Goal: Transaction & Acquisition: Purchase product/service

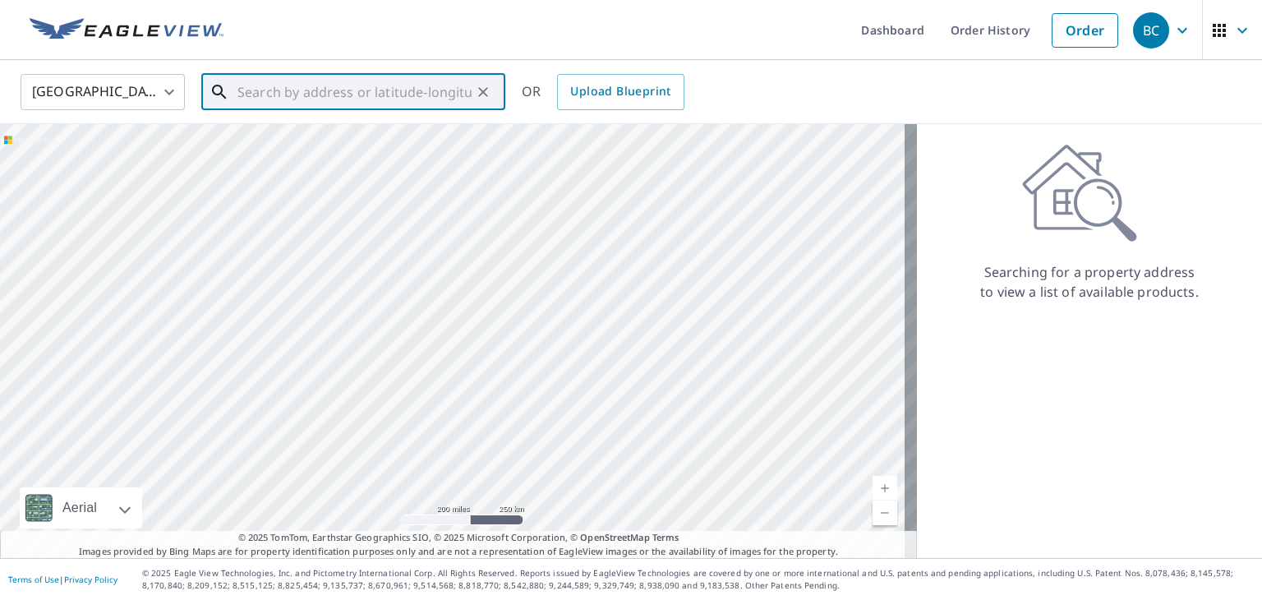
paste input "[STREET_ADDRESS][US_STATE]"
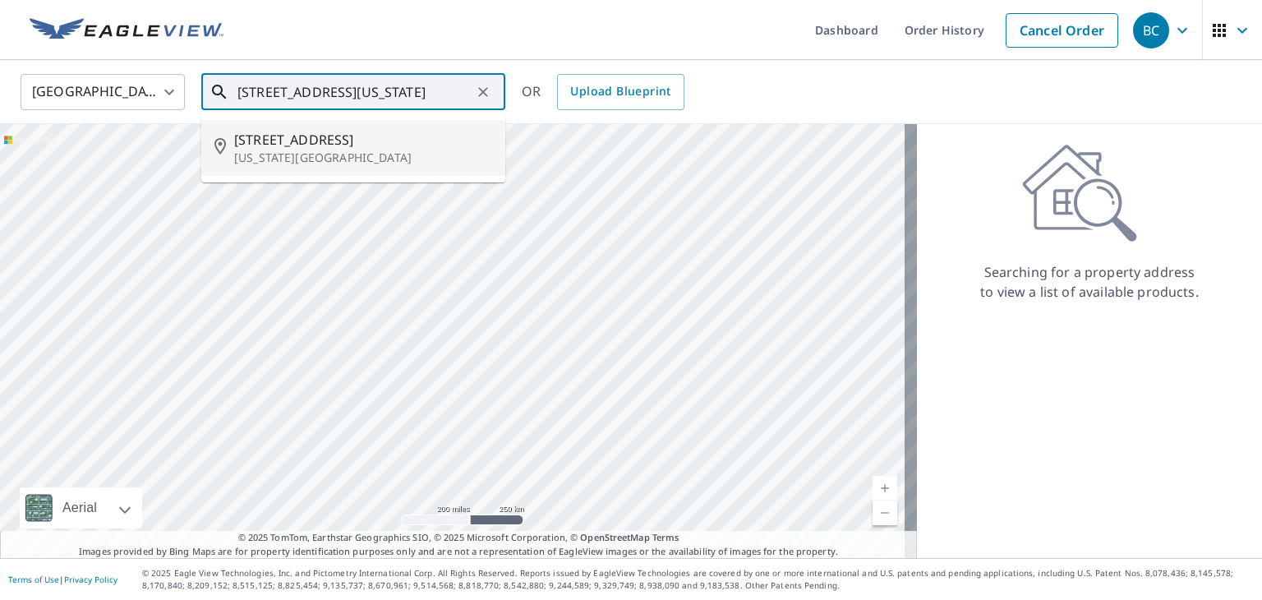
click at [402, 136] on span "[STREET_ADDRESS]" at bounding box center [363, 140] width 258 height 20
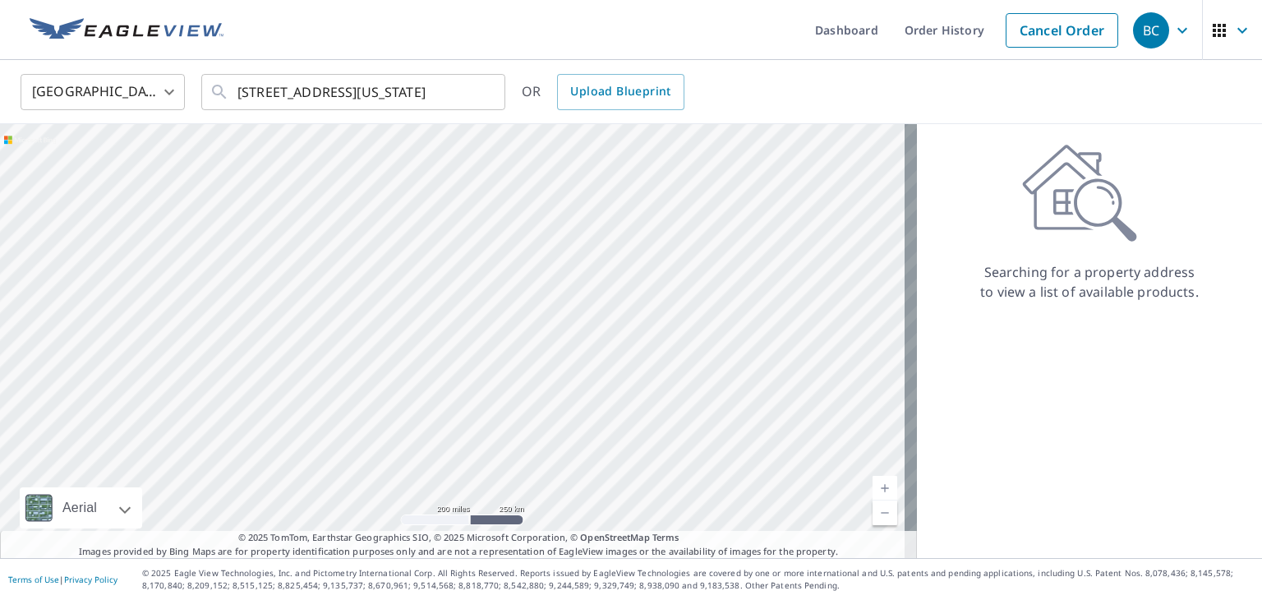
type input "[STREET_ADDRESS][US_STATE]"
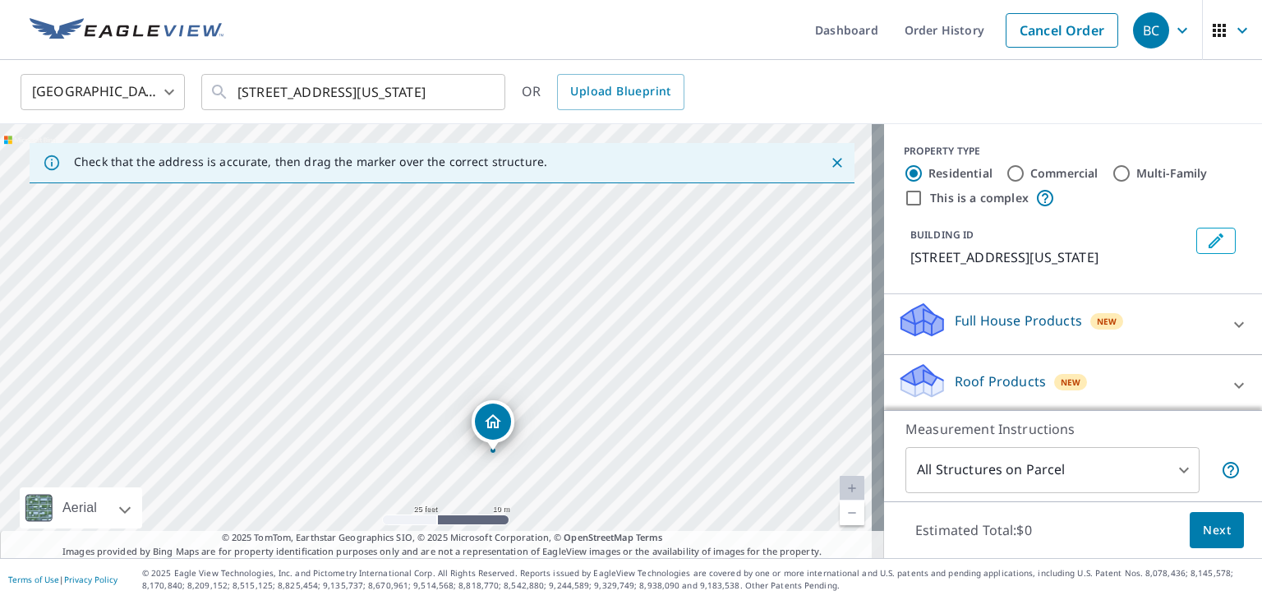
drag, startPoint x: 335, startPoint y: 245, endPoint x: 392, endPoint y: 357, distance: 126.0
click at [392, 357] on div "[STREET_ADDRESS][US_STATE]" at bounding box center [442, 341] width 884 height 434
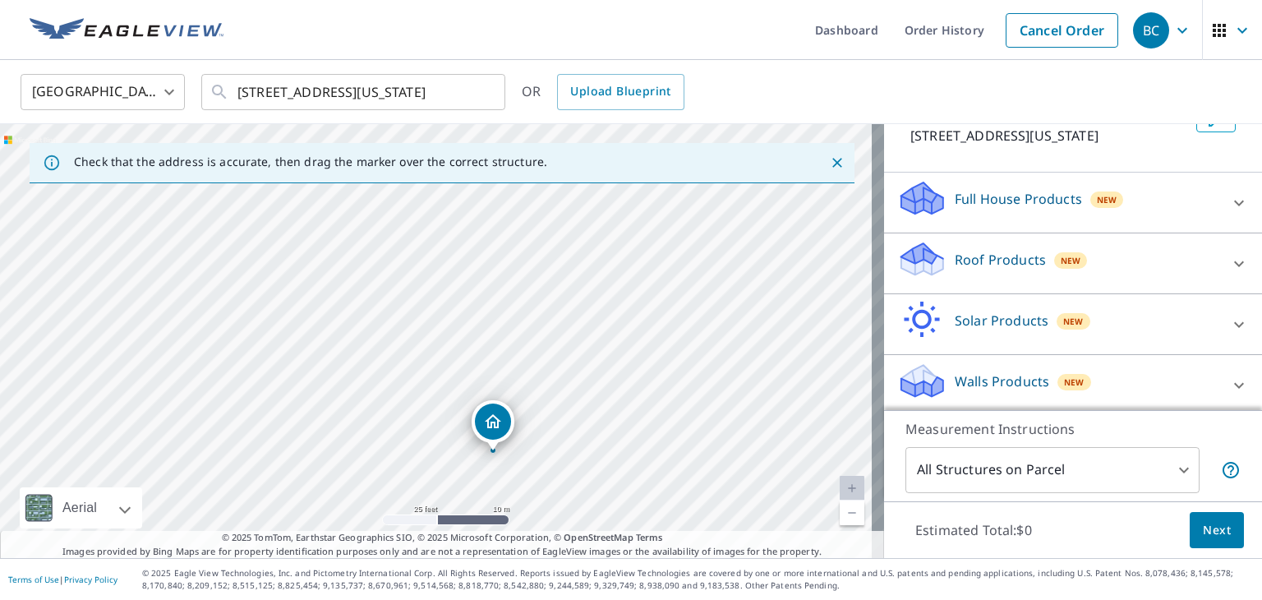
scroll to position [146, 0]
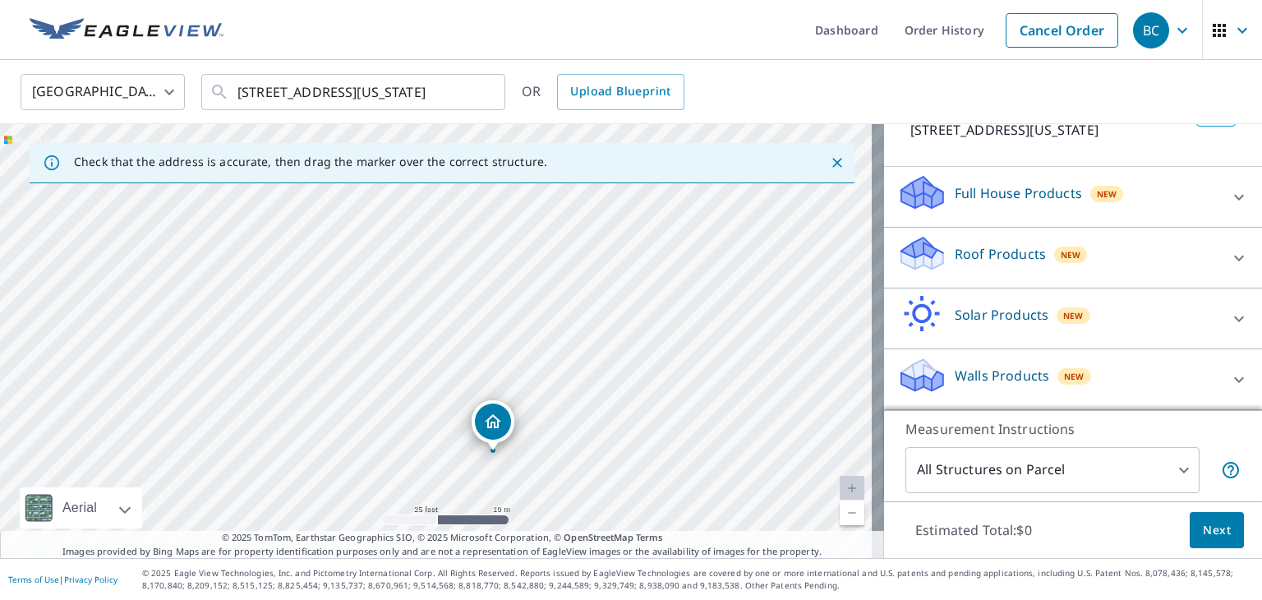
click at [1188, 255] on div "Roof Products New" at bounding box center [1058, 257] width 322 height 47
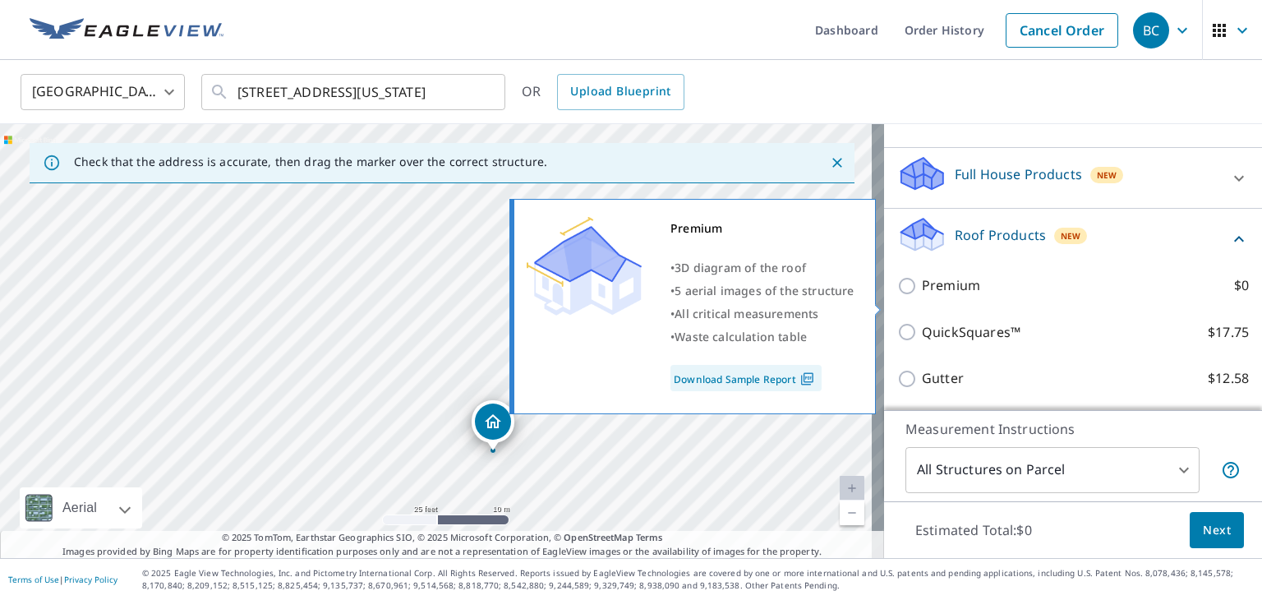
click at [1078, 296] on label "Premium $0" at bounding box center [1085, 285] width 327 height 21
click at [922, 296] on input "Premium $0" at bounding box center [909, 286] width 25 height 20
checkbox input "true"
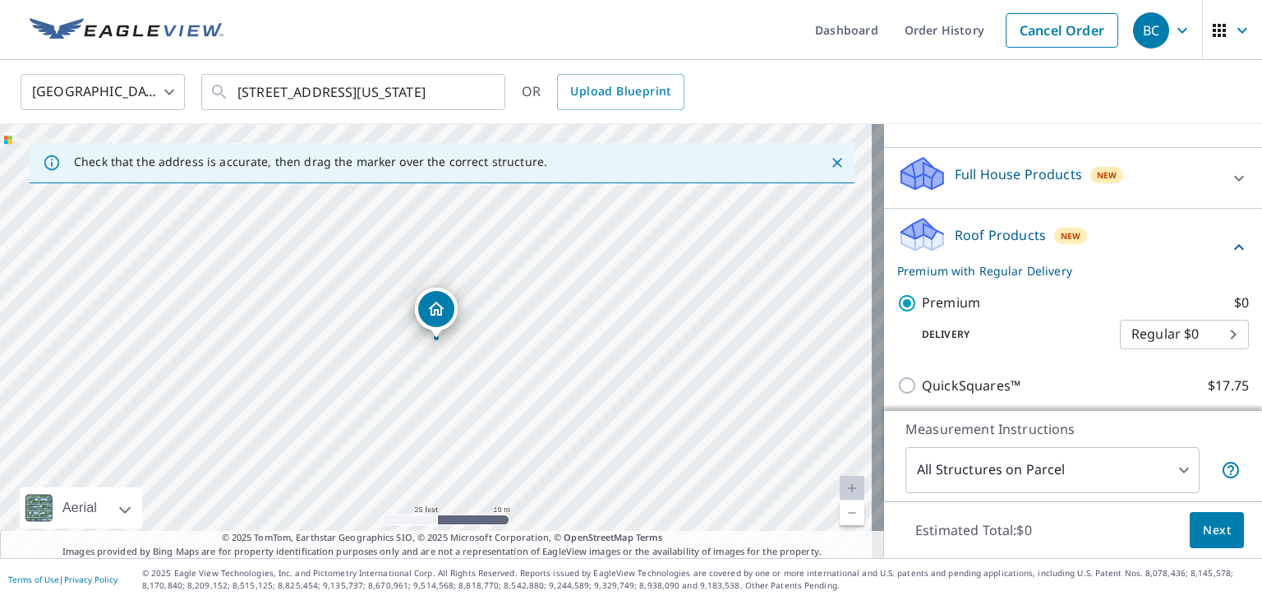
click at [1208, 533] on span "Next" at bounding box center [1217, 530] width 28 height 21
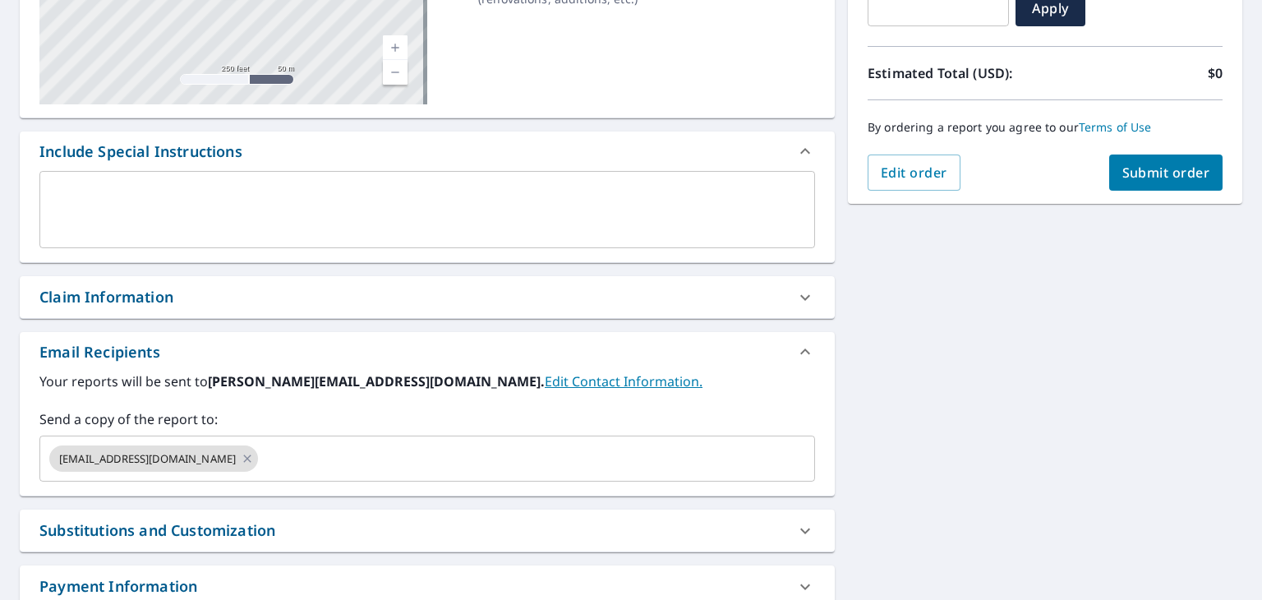
scroll to position [411, 0]
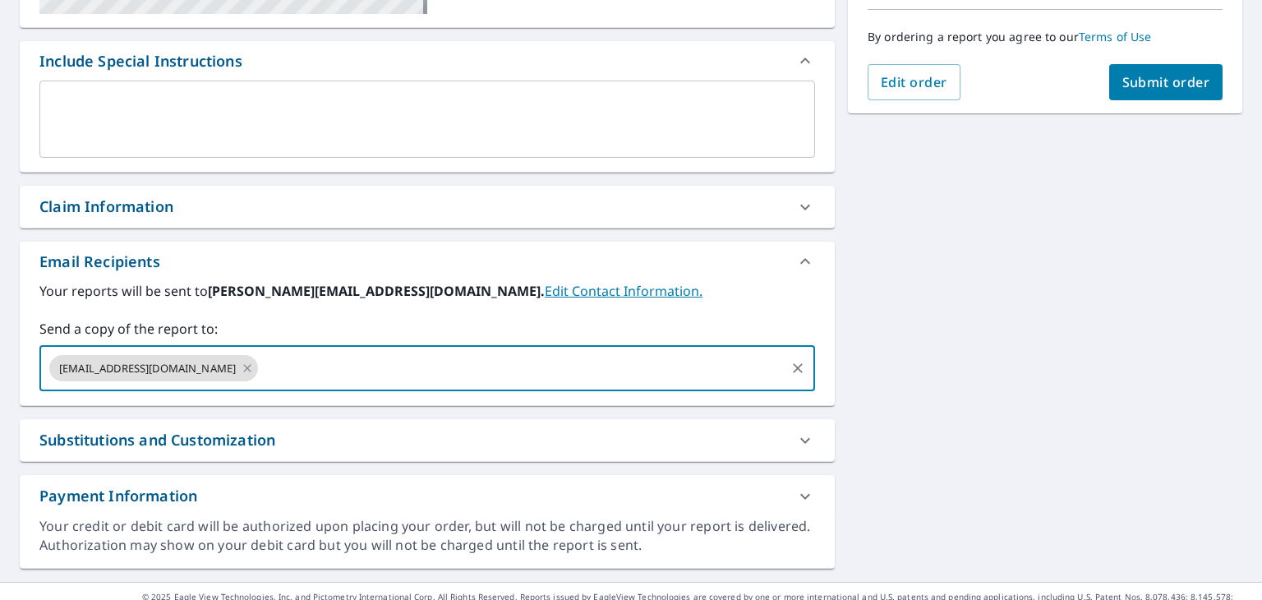
click at [383, 367] on input "text" at bounding box center [521, 367] width 523 height 31
type input "[EMAIL_ADDRESS][DOMAIN_NAME]"
click at [331, 314] on div "Your reports will be sent to [PERSON_NAME][EMAIL_ADDRESS][DOMAIN_NAME]. Edit Co…" at bounding box center [427, 336] width 776 height 110
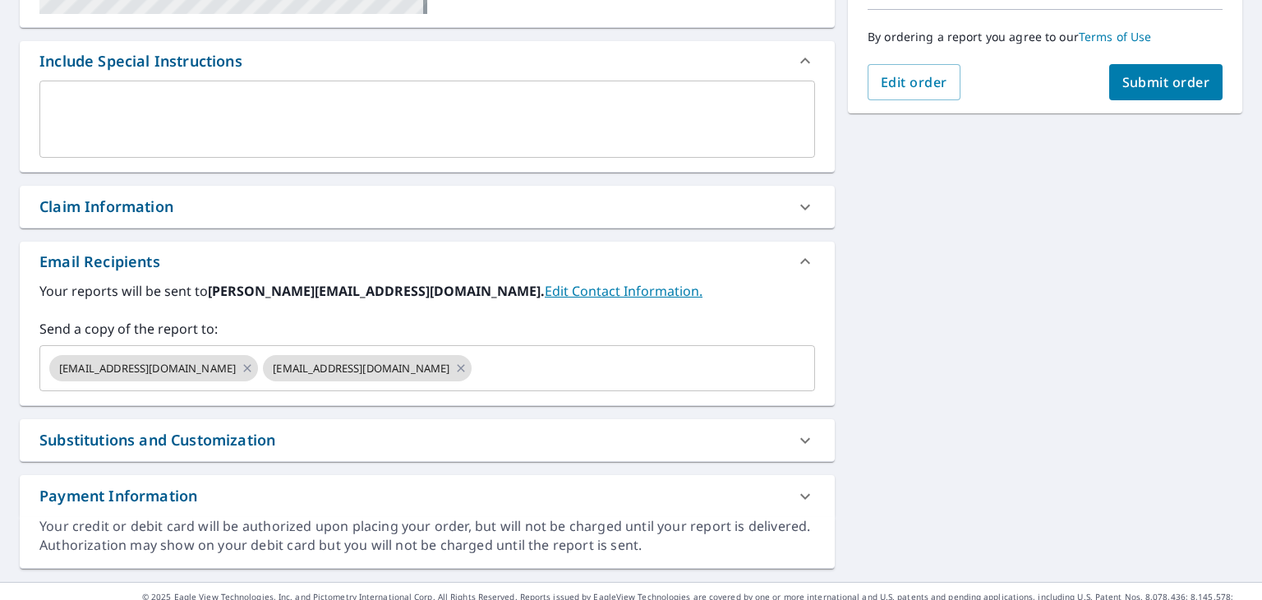
scroll to position [434, 0]
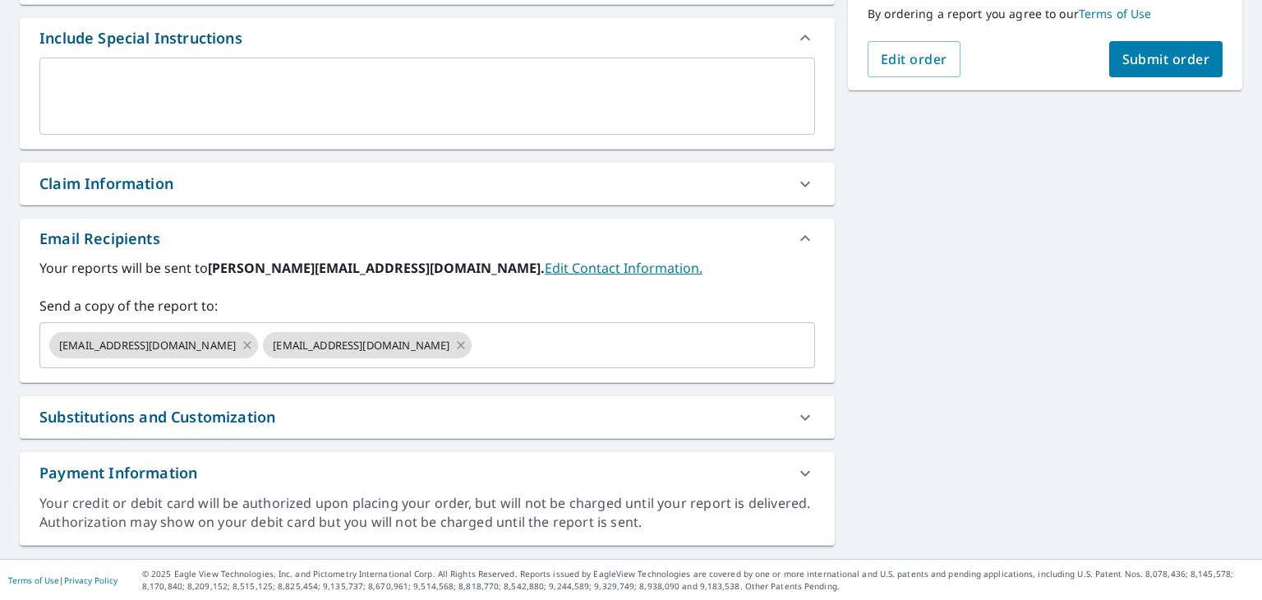
click at [1127, 61] on span "Submit order" at bounding box center [1166, 59] width 88 height 18
checkbox input "true"
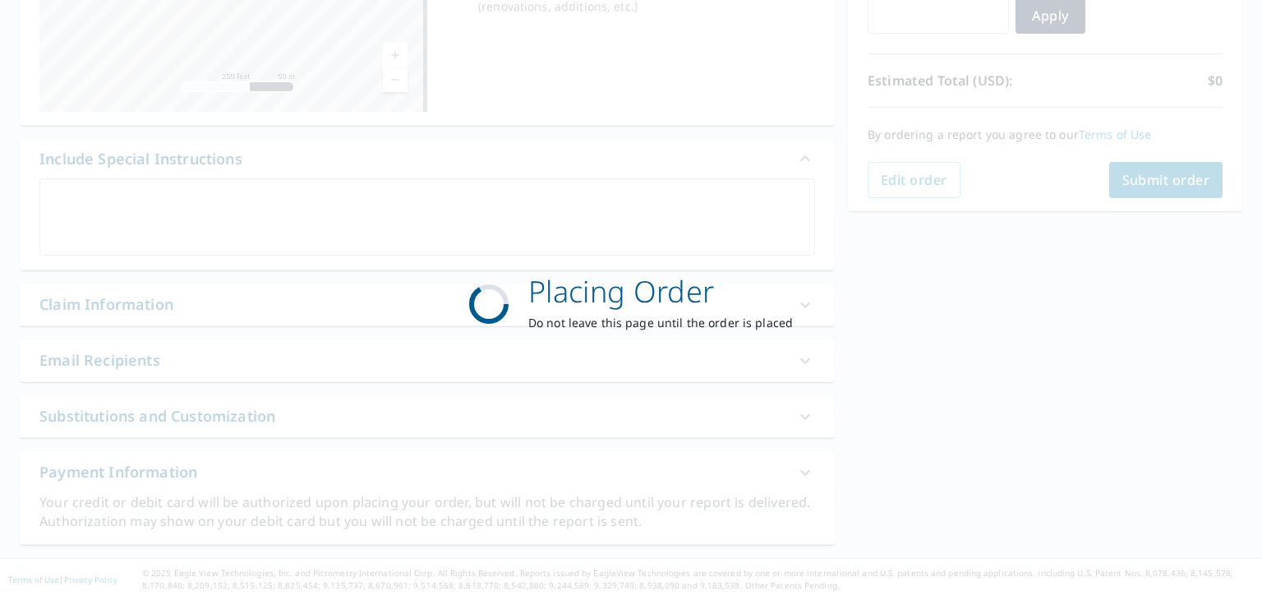
scroll to position [312, 0]
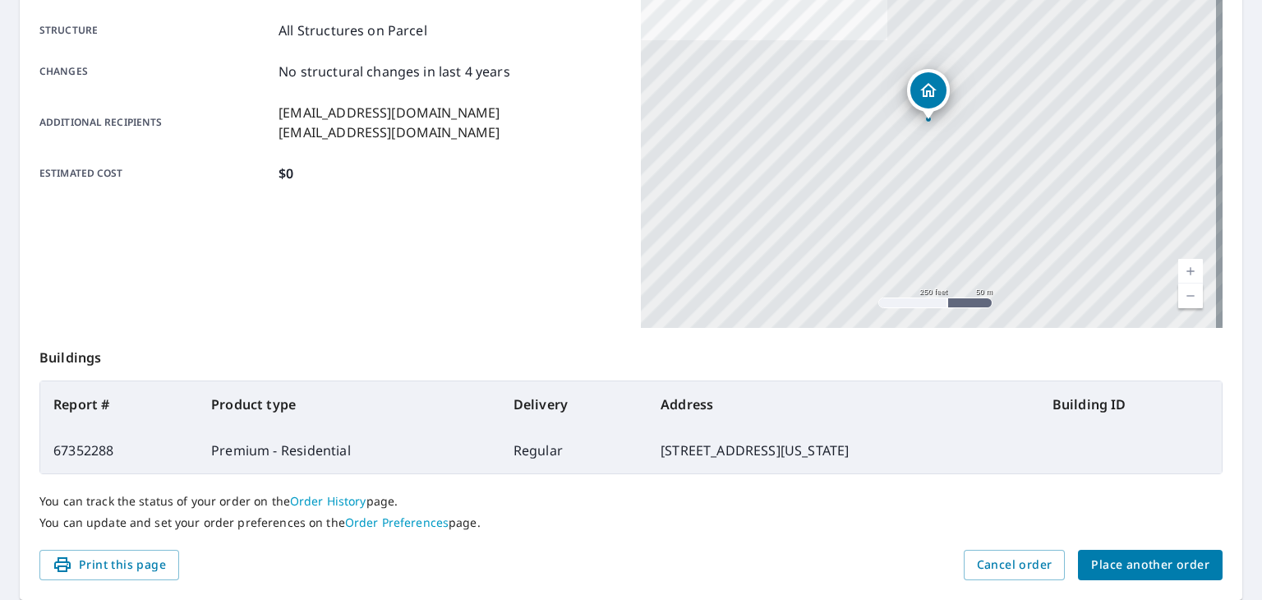
click at [1157, 555] on span "Place another order" at bounding box center [1150, 565] width 118 height 21
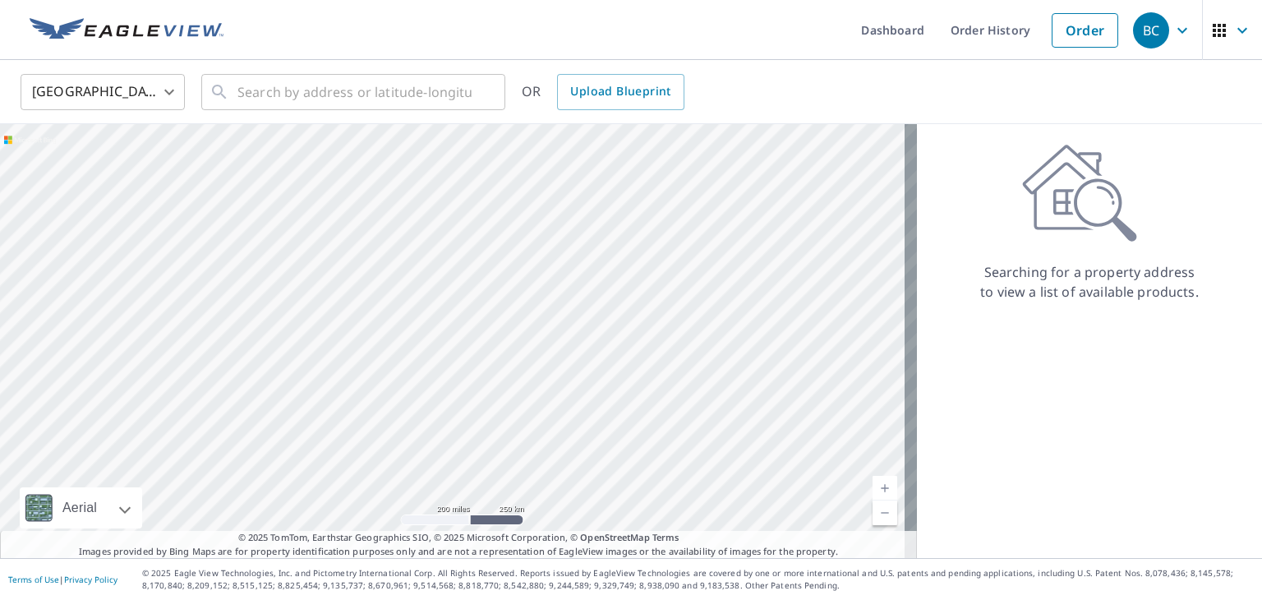
click at [764, 35] on ul "Dashboard Order History Order" at bounding box center [679, 30] width 893 height 60
